Goal: Task Accomplishment & Management: Manage account settings

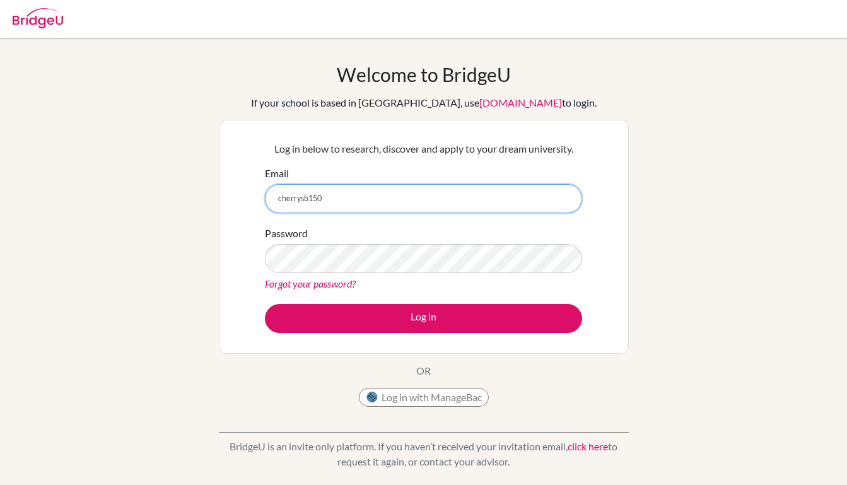
click at [471, 201] on input "cherrysb150" at bounding box center [423, 198] width 317 height 29
type input "[EMAIL_ADDRESS][DOMAIN_NAME]"
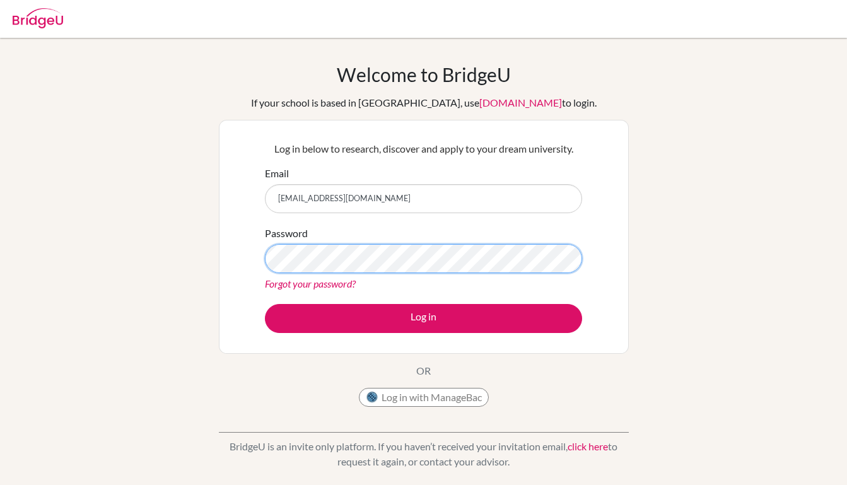
click at [423, 318] on button "Log in" at bounding box center [423, 318] width 317 height 29
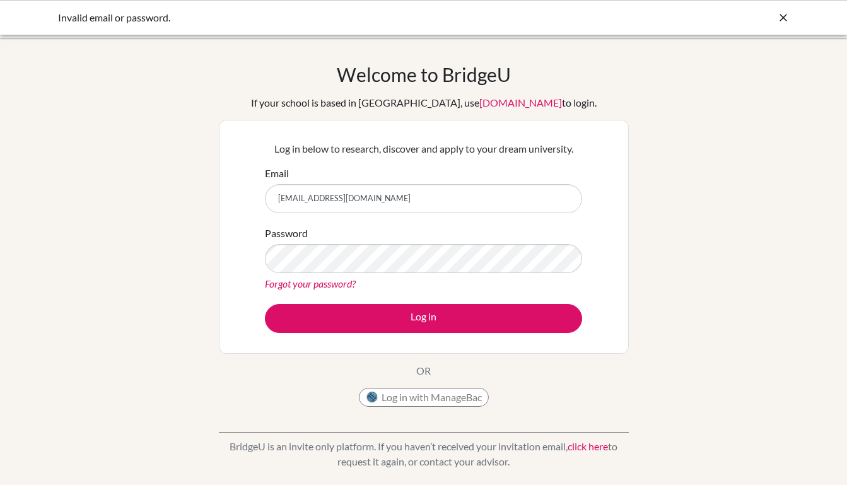
click at [341, 287] on link "Forgot your password?" at bounding box center [310, 283] width 91 height 12
drag, startPoint x: 399, startPoint y: 192, endPoint x: 202, endPoint y: 192, distance: 196.1
click at [202, 192] on div "Welcome to [GEOGRAPHIC_DATA] If your school is based in [GEOGRAPHIC_DATA], use …" at bounding box center [423, 269] width 847 height 412
click at [402, 397] on button "Log in with ManageBac" at bounding box center [424, 397] width 130 height 19
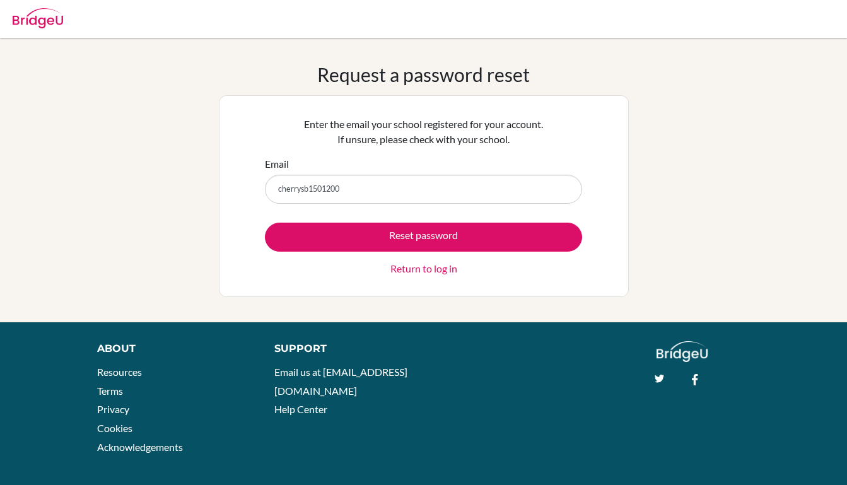
type input "cherrysb15012008"
